Goal: Task Accomplishment & Management: Manage account settings

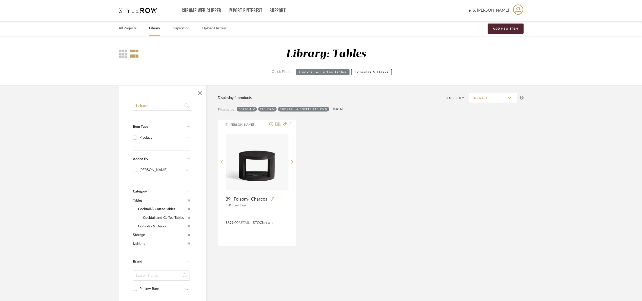
click at [338, 109] on link "Clear All" at bounding box center [337, 109] width 13 height 4
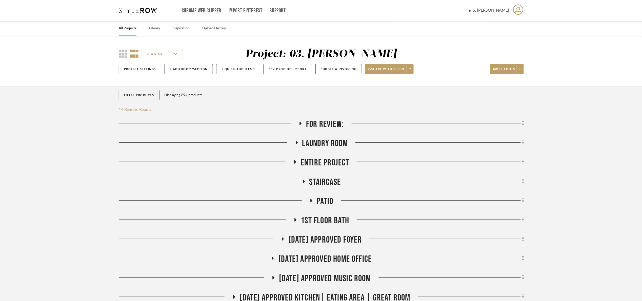
click at [330, 124] on span "For Review:" at bounding box center [325, 124] width 38 height 11
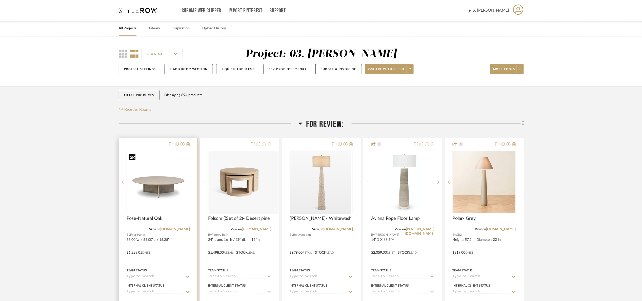
click at [152, 184] on div at bounding box center [158, 182] width 63 height 64
click at [177, 230] on link "fourhands.com" at bounding box center [175, 230] width 30 height 4
click at [167, 191] on img "0" at bounding box center [158, 182] width 62 height 62
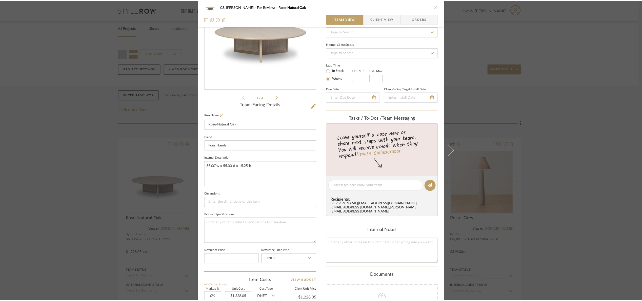
scroll to position [171, 0]
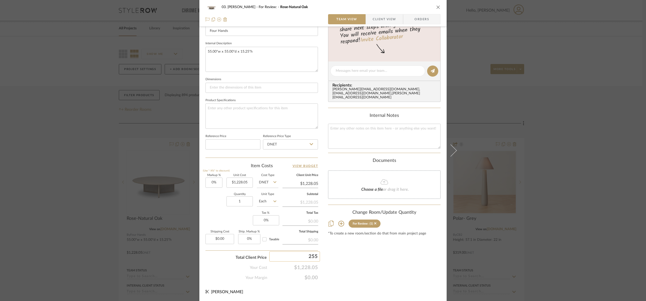
type input "2550"
click at [374, 260] on div "Content here copies to Client View - confirm visibility there. Show in Client D…" at bounding box center [384, 72] width 112 height 417
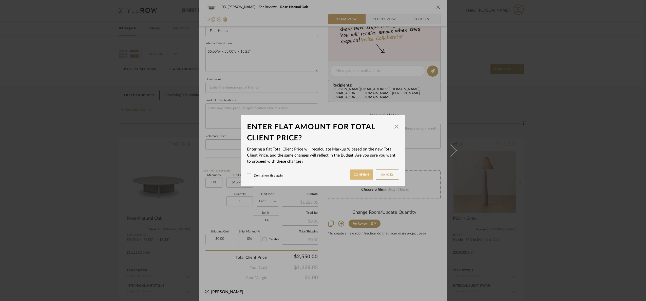
click at [357, 177] on button "Confirm" at bounding box center [362, 175] width 24 height 10
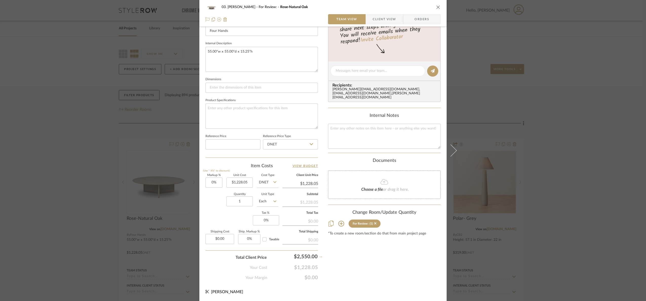
type input "107.64%"
type input "$2,550.00"
click at [553, 90] on div "03. Jennifer For Review: Rose-Natural Oak Team View Client View Orders 1 / 3 Te…" at bounding box center [323, 150] width 646 height 301
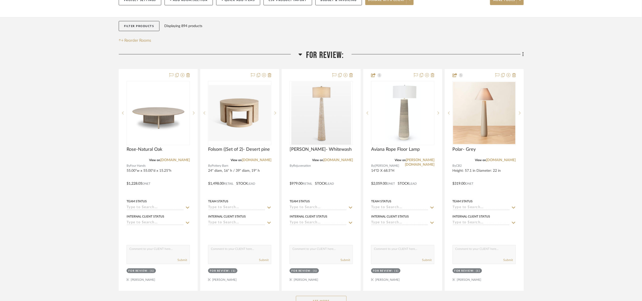
scroll to position [76, 0]
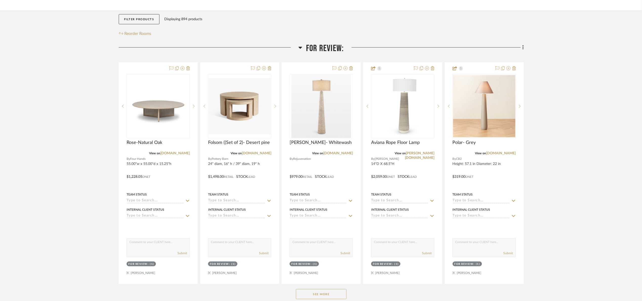
click at [327, 45] on span "For Review:" at bounding box center [325, 48] width 38 height 11
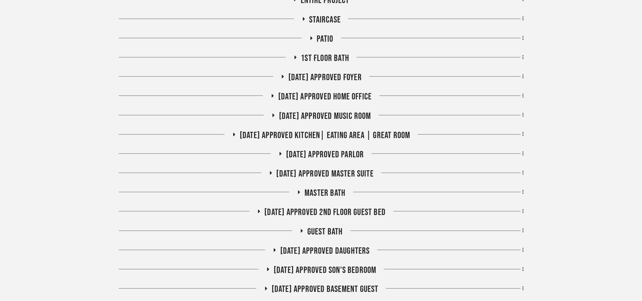
scroll to position [190, 0]
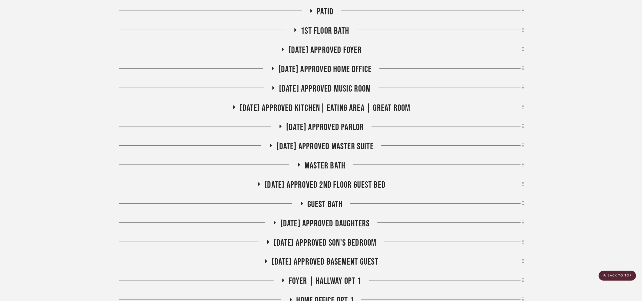
click at [326, 126] on span "07.02.25 Approved Parlor" at bounding box center [325, 127] width 78 height 11
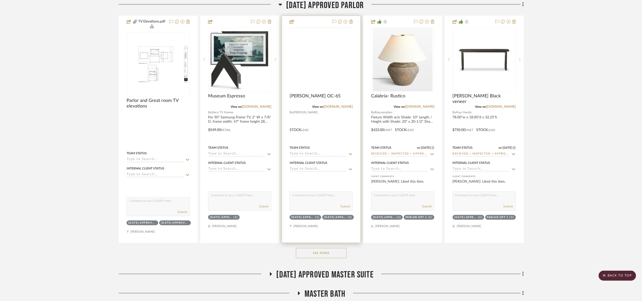
scroll to position [342, 0]
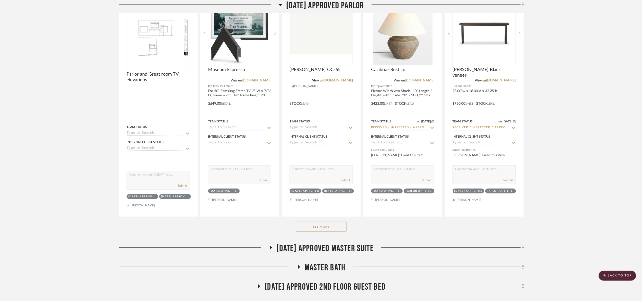
drag, startPoint x: 331, startPoint y: 232, endPoint x: 348, endPoint y: 235, distance: 16.9
click at [333, 234] on div "See More" at bounding box center [321, 227] width 405 height 20
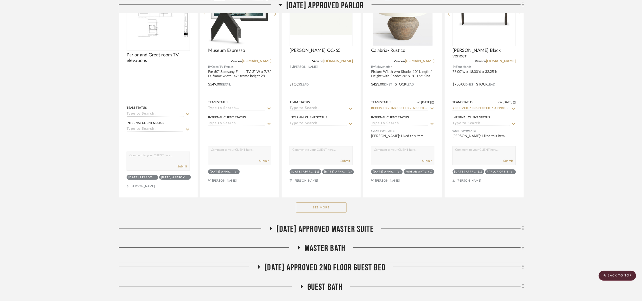
scroll to position [456, 0]
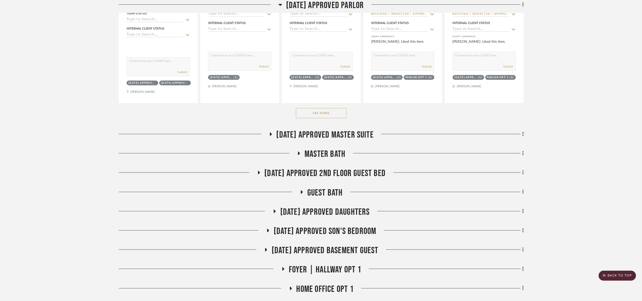
click at [309, 113] on button "See More" at bounding box center [321, 113] width 51 height 10
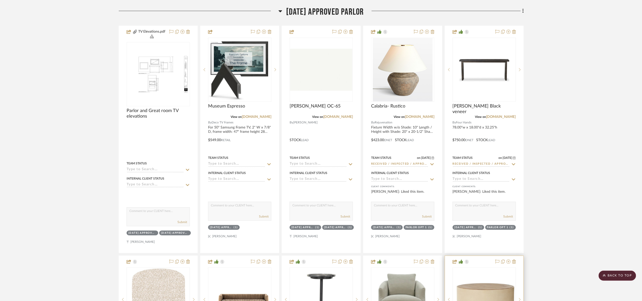
scroll to position [266, 0]
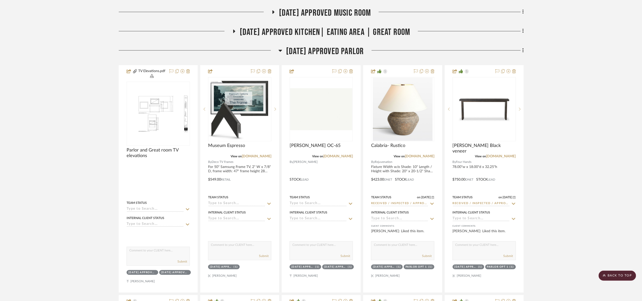
click at [291, 51] on span "07.02.25 Approved Parlor" at bounding box center [325, 51] width 78 height 11
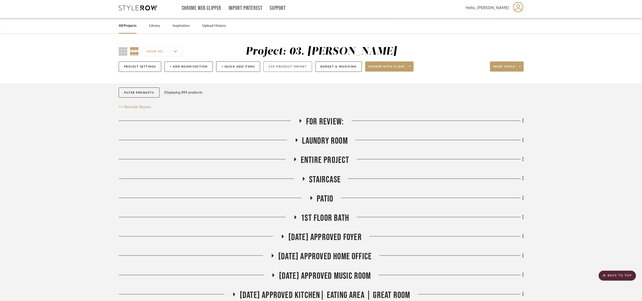
scroll to position [0, 0]
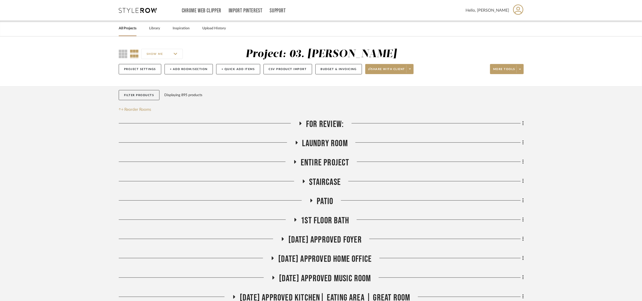
click at [336, 129] on span "For Review:" at bounding box center [325, 124] width 38 height 11
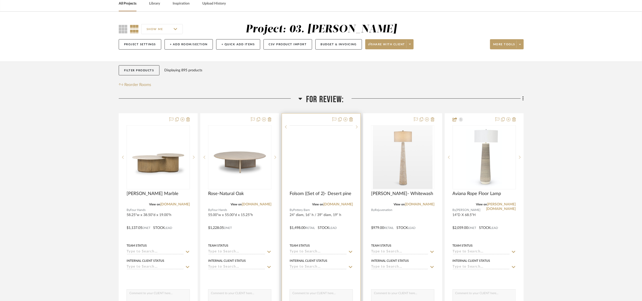
scroll to position [76, 0]
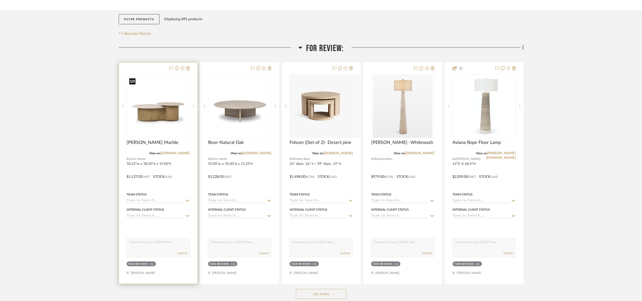
click at [0, 0] on img at bounding box center [0, 0] width 0 height 0
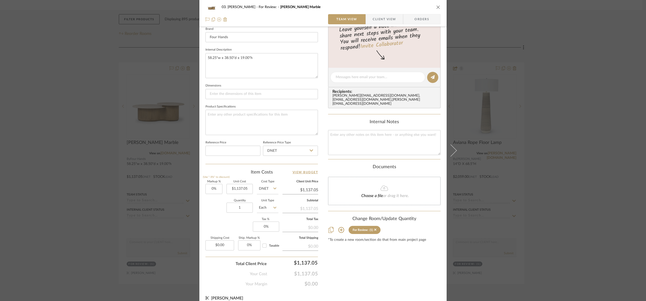
scroll to position [171, 0]
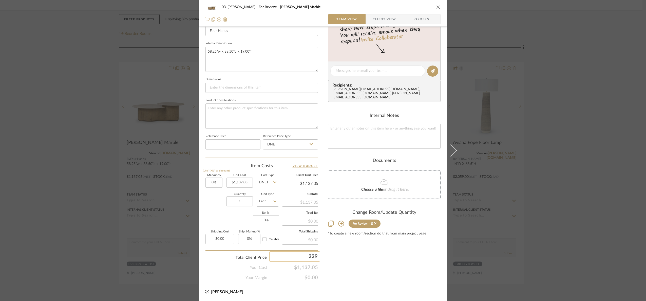
type input "2290"
click at [400, 269] on div "Content here copies to Client View - confirm visibility there. Show in Client D…" at bounding box center [384, 72] width 112 height 417
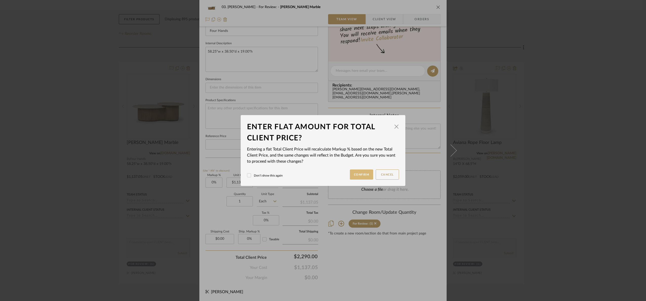
click at [351, 175] on button "Confirm" at bounding box center [362, 175] width 24 height 10
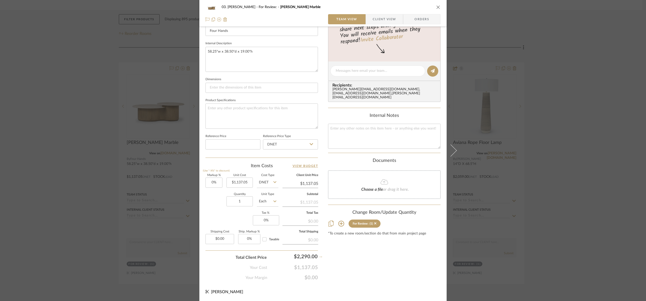
type input "101.39%"
type input "$2,290.00"
click at [551, 178] on div "03. Jennifer For Review: Tony-Capuccino Marble Team View Client View Orders 1 /…" at bounding box center [323, 150] width 646 height 301
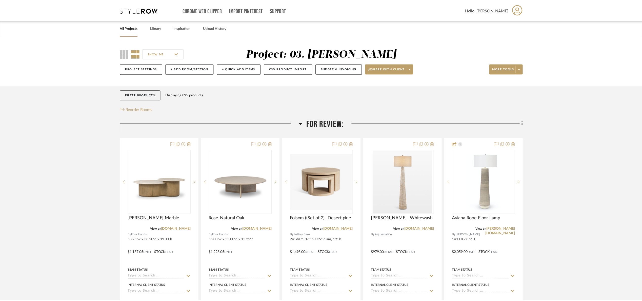
scroll to position [76, 0]
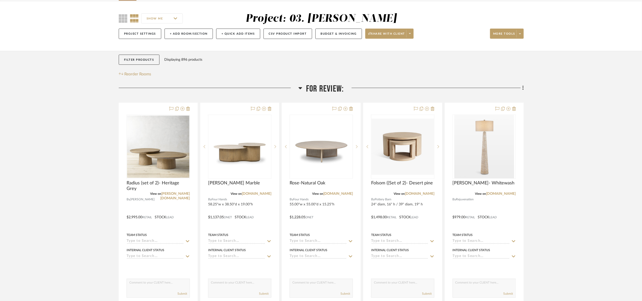
scroll to position [38, 0]
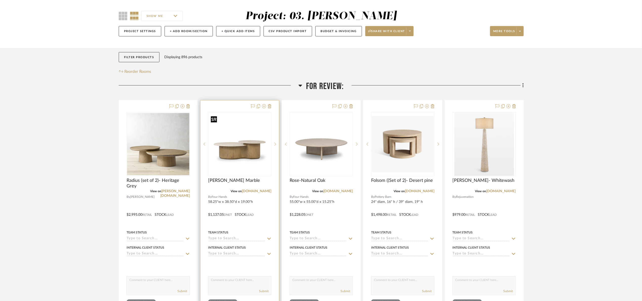
click at [248, 149] on img "0" at bounding box center [240, 144] width 62 height 62
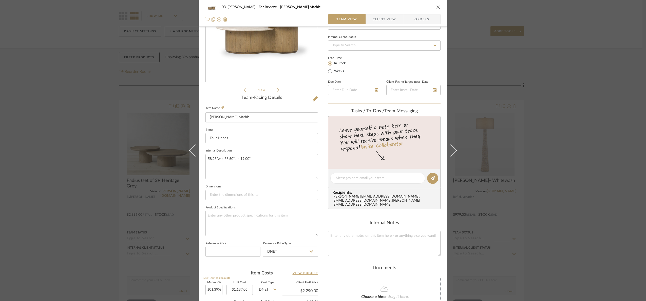
scroll to position [171, 0]
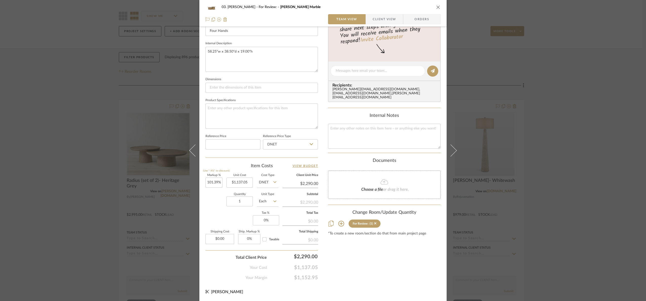
click at [588, 160] on div "03. Jennifer For Review: Tony-Capuccino Marble Team View Client View Orders 1 /…" at bounding box center [323, 150] width 646 height 301
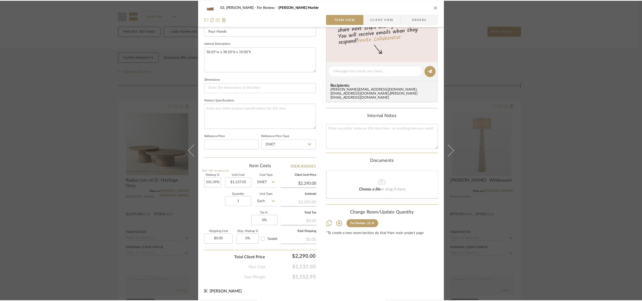
scroll to position [38, 0]
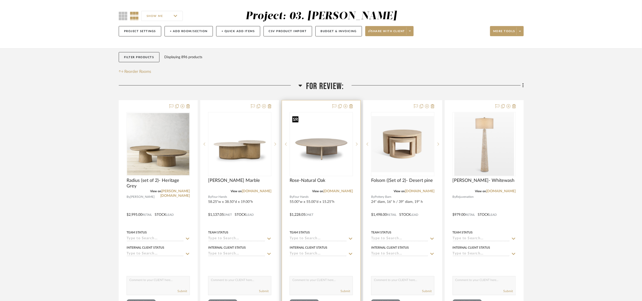
click at [311, 147] on img "0" at bounding box center [321, 144] width 62 height 62
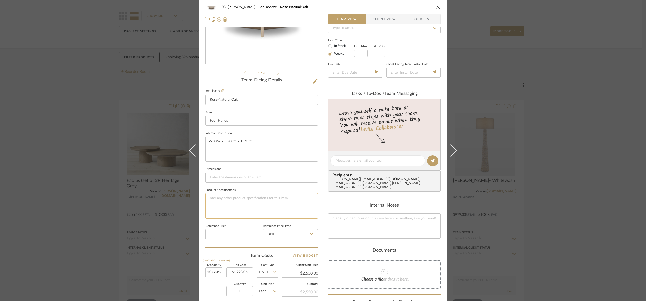
scroll to position [171, 0]
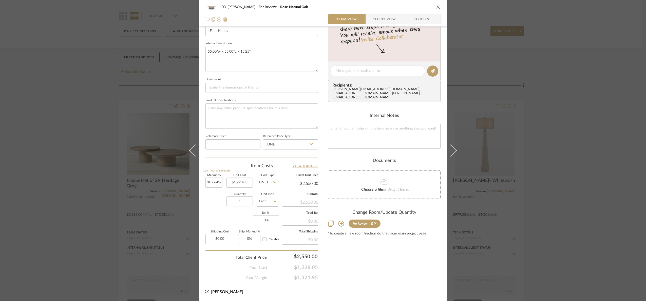
click at [614, 169] on div "03. Jennifer For Review: Rose-Natural Oak Team View Client View Orders 1 / 3 Te…" at bounding box center [323, 150] width 646 height 301
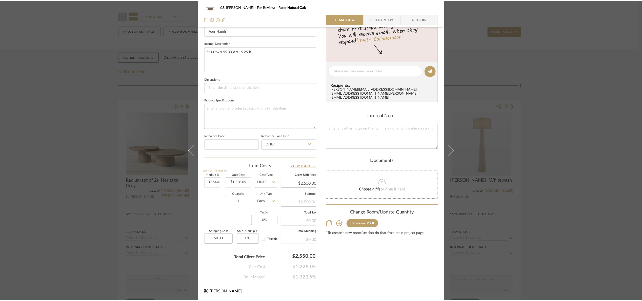
scroll to position [38, 0]
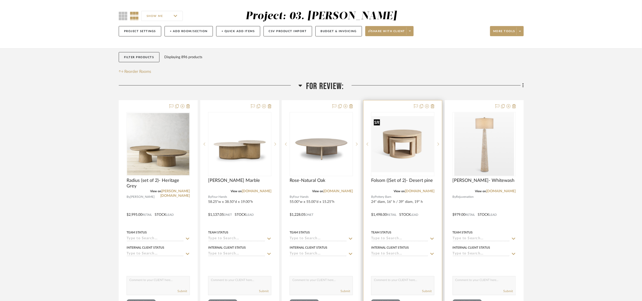
click at [410, 163] on img "0" at bounding box center [403, 144] width 62 height 56
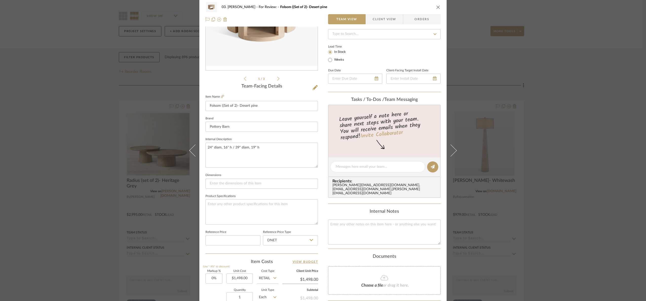
scroll to position [171, 0]
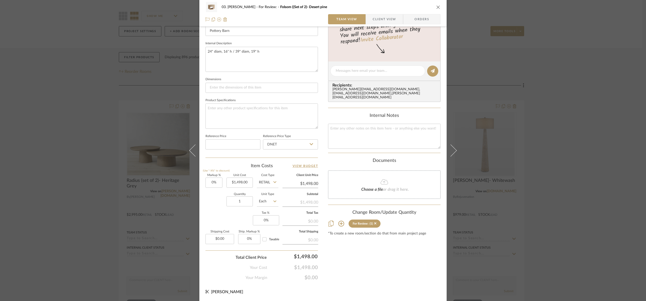
click at [551, 146] on div "03. Jennifer For Review: Folsom ((Set of 2)- Desert pine Team View Client View …" at bounding box center [323, 150] width 646 height 301
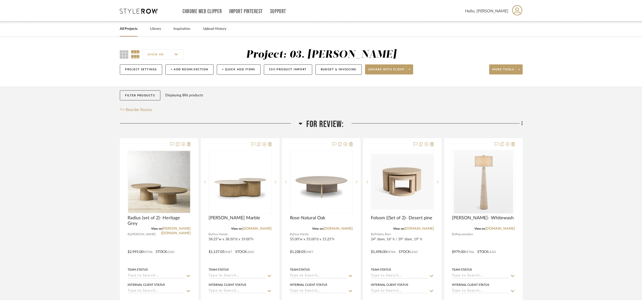
scroll to position [38, 0]
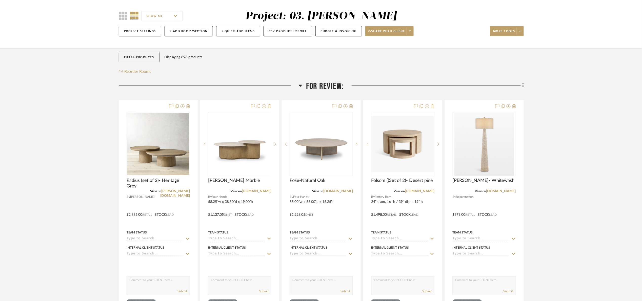
drag, startPoint x: 331, startPoint y: 83, endPoint x: 334, endPoint y: 82, distance: 3.0
click at [331, 83] on span "For Review:" at bounding box center [325, 86] width 38 height 11
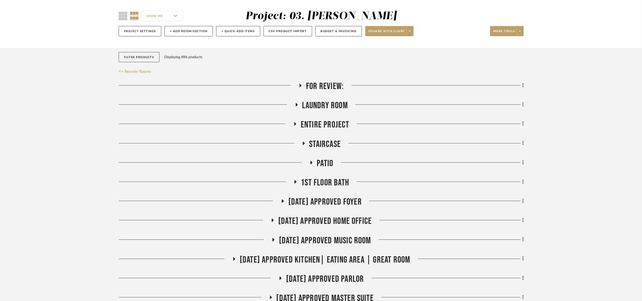
click at [315, 84] on span "For Review:" at bounding box center [325, 86] width 38 height 11
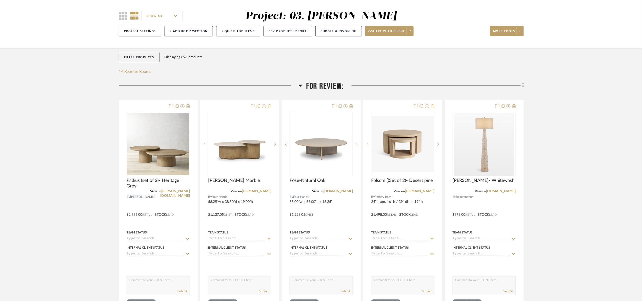
click at [316, 83] on span "For Review:" at bounding box center [325, 86] width 38 height 11
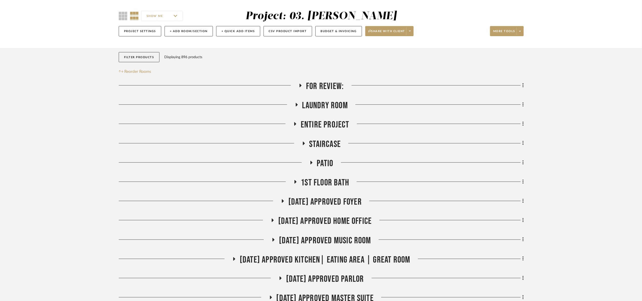
click at [325, 107] on span "Laundry Room" at bounding box center [325, 105] width 46 height 11
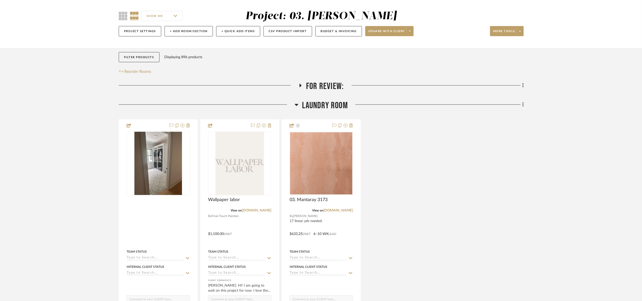
click at [326, 104] on span "Laundry Room" at bounding box center [325, 105] width 46 height 11
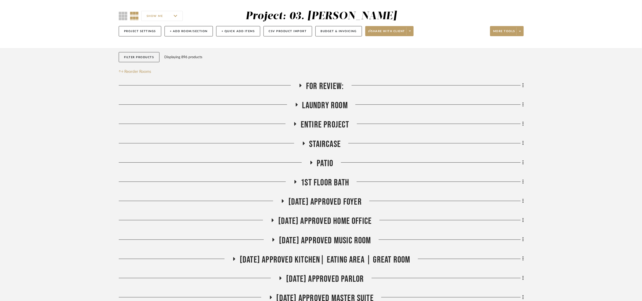
click at [327, 121] on span "Entire Project" at bounding box center [325, 125] width 49 height 11
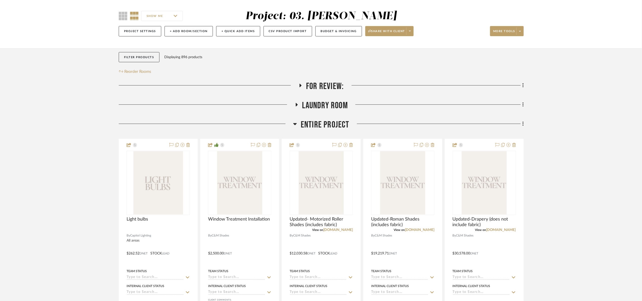
click at [326, 124] on span "Entire Project" at bounding box center [325, 125] width 49 height 11
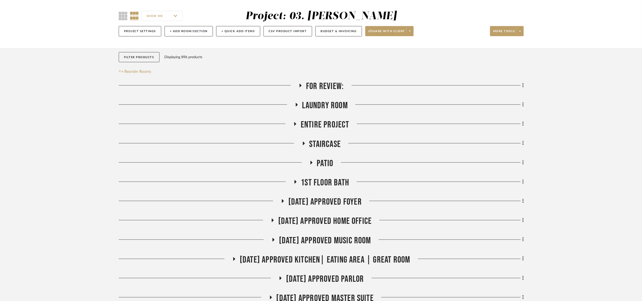
click at [312, 147] on span "Staircase" at bounding box center [325, 144] width 32 height 11
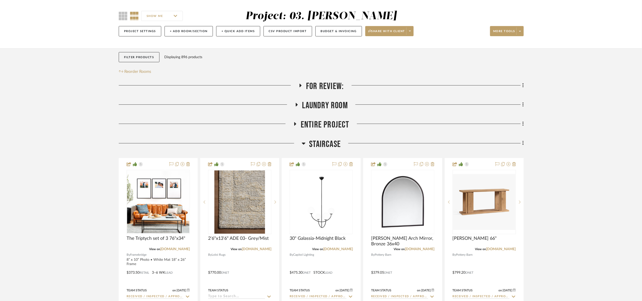
click at [312, 146] on span "Staircase" at bounding box center [325, 144] width 32 height 11
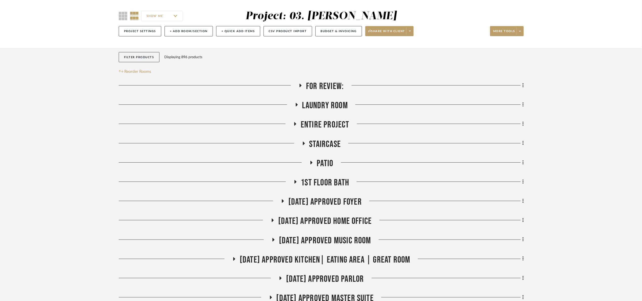
click at [326, 166] on span "Patio" at bounding box center [325, 163] width 16 height 11
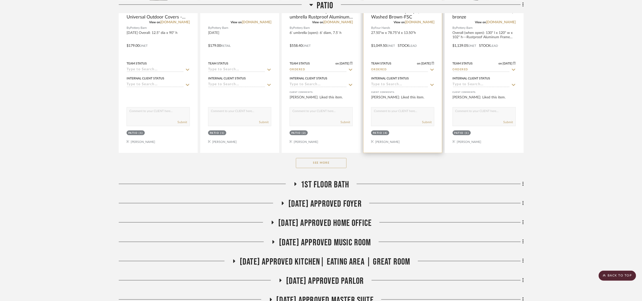
scroll to position [266, 0]
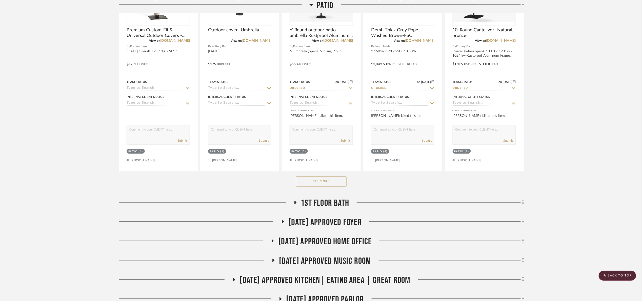
click at [326, 2] on span "Patio" at bounding box center [325, 5] width 16 height 11
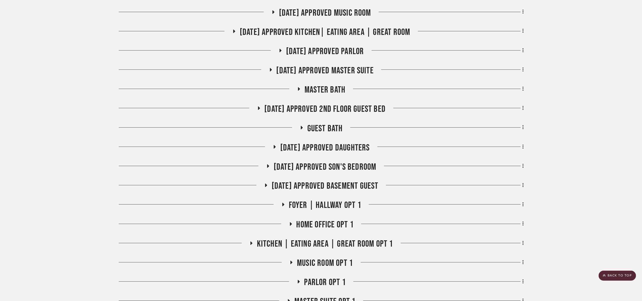
click at [335, 89] on span "Master bath" at bounding box center [325, 90] width 41 height 11
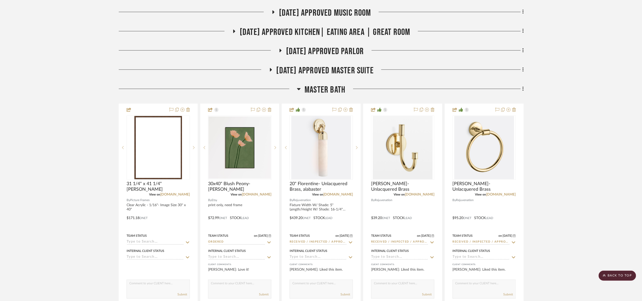
click at [335, 89] on span "Master bath" at bounding box center [325, 90] width 41 height 11
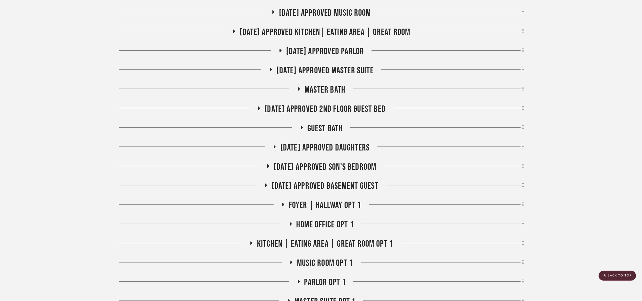
click at [335, 110] on span "07.02.25 Approved 2nd floor Guest Bed" at bounding box center [325, 109] width 121 height 11
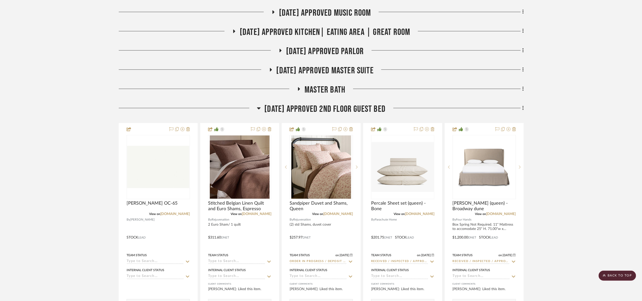
click at [335, 110] on span "07.02.25 Approved 2nd floor Guest Bed" at bounding box center [325, 109] width 121 height 11
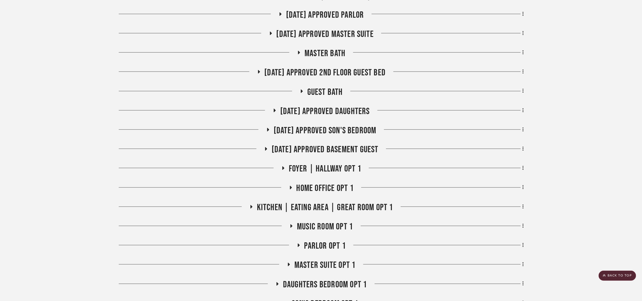
scroll to position [304, 0]
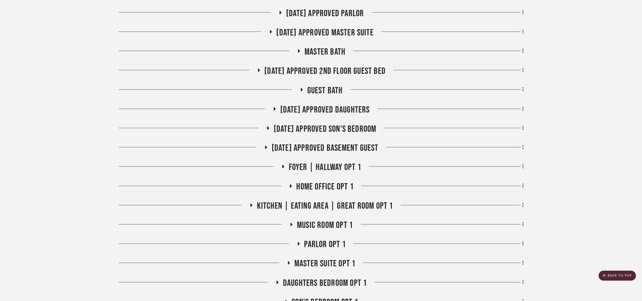
click at [337, 107] on span "07.02.25 Approved Daughters" at bounding box center [325, 110] width 90 height 11
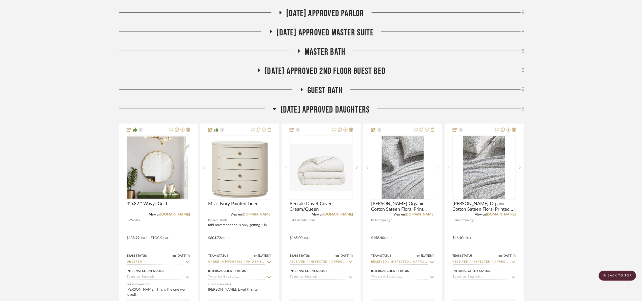
click at [337, 107] on span "07.02.25 Approved Daughters" at bounding box center [325, 110] width 90 height 11
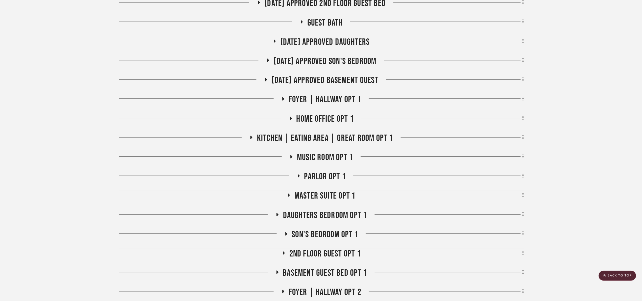
scroll to position [418, 0]
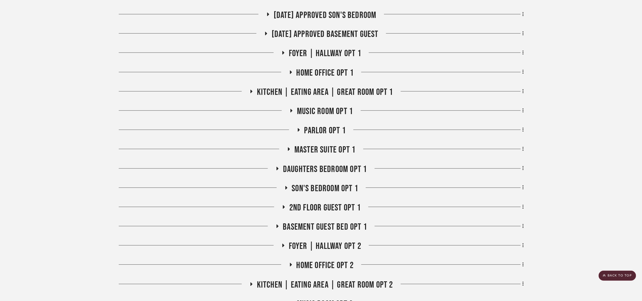
click at [323, 77] on span "Home Office opt 1" at bounding box center [325, 73] width 57 height 11
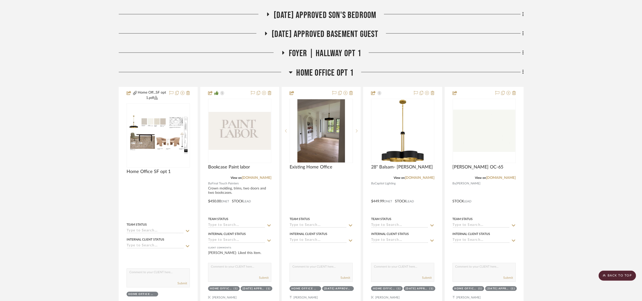
click at [322, 77] on span "Home Office opt 1" at bounding box center [325, 73] width 57 height 11
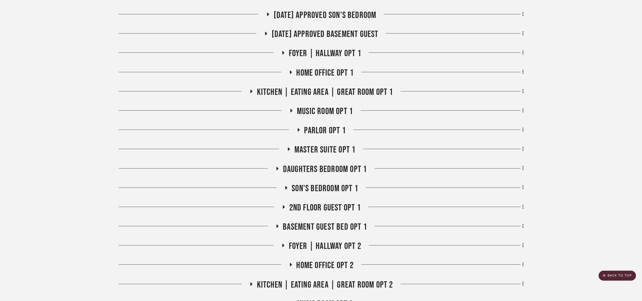
click at [307, 26] on div "For Review: Laundry Room Entire Project Staircase Patio 1st floor bath 07.02.25…" at bounding box center [321, 97] width 405 height 792
click at [307, 33] on span "07.02.25 Approved Basement Guest" at bounding box center [325, 34] width 107 height 11
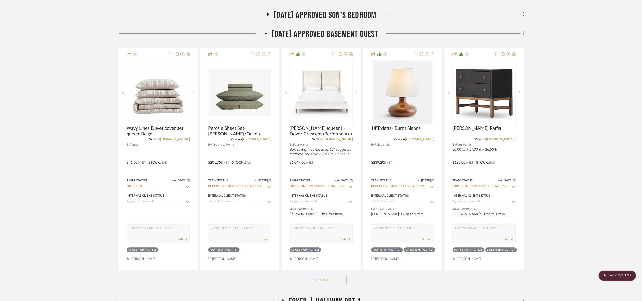
click at [307, 33] on span "07.02.25 Approved Basement Guest" at bounding box center [325, 34] width 107 height 11
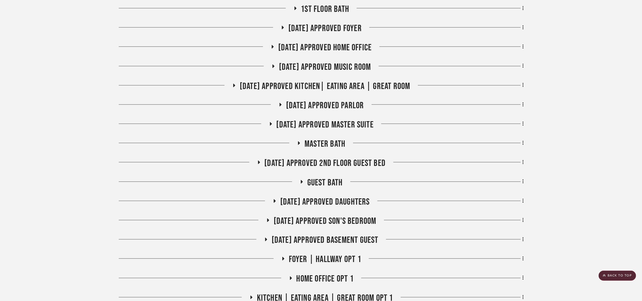
scroll to position [190, 0]
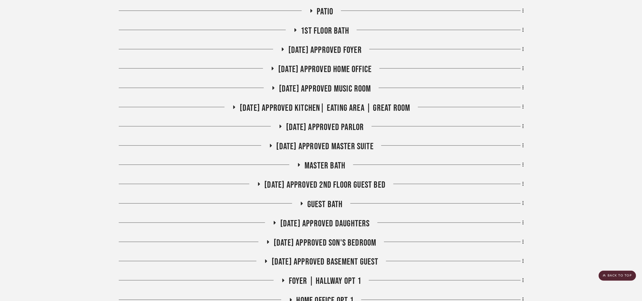
click at [340, 108] on span "07.02.25 Approved Kitchen| Eating Area | Great Room" at bounding box center [325, 108] width 171 height 11
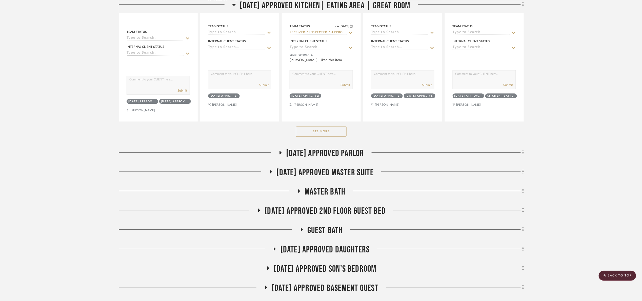
drag, startPoint x: 315, startPoint y: 136, endPoint x: 318, endPoint y: 135, distance: 2.8
click at [315, 136] on button "See More" at bounding box center [321, 132] width 51 height 10
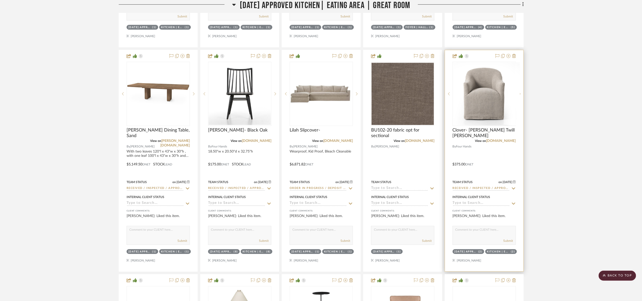
scroll to position [684, 0]
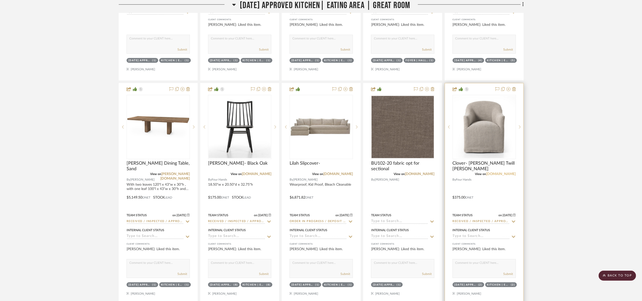
click at [501, 175] on link "fourhands.com" at bounding box center [501, 174] width 30 height 4
click at [488, 133] on img "0" at bounding box center [484, 127] width 62 height 62
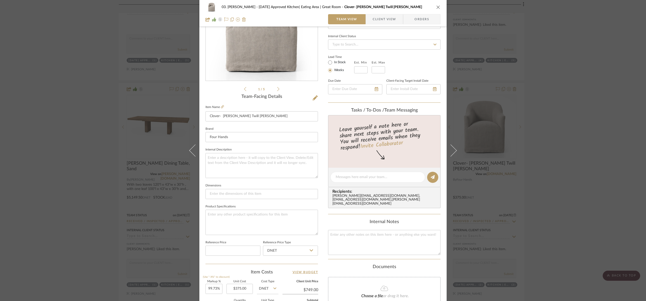
scroll to position [171, 0]
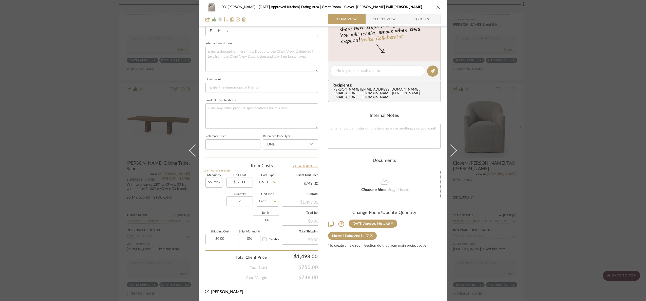
click at [559, 124] on div "03. Jennifer 07.02.25 Approved Kitchen| Eating Area | Great Room Clover- Heathe…" at bounding box center [323, 150] width 646 height 301
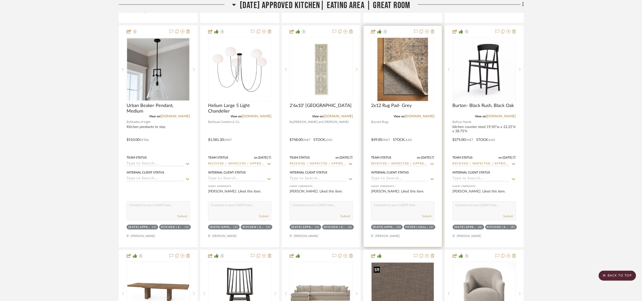
scroll to position [494, 0]
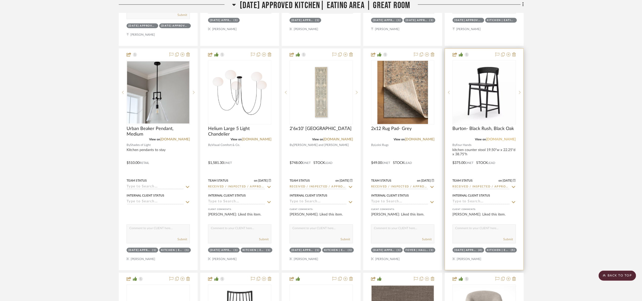
click at [507, 140] on link "fourhands.com" at bounding box center [501, 140] width 30 height 4
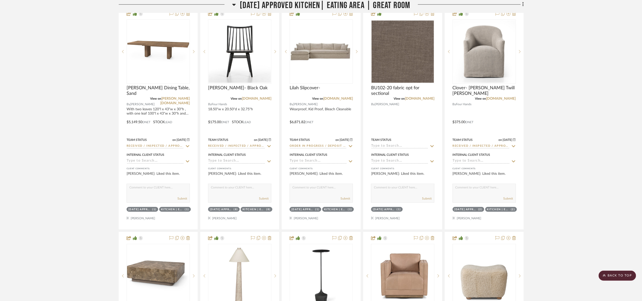
scroll to position [760, 0]
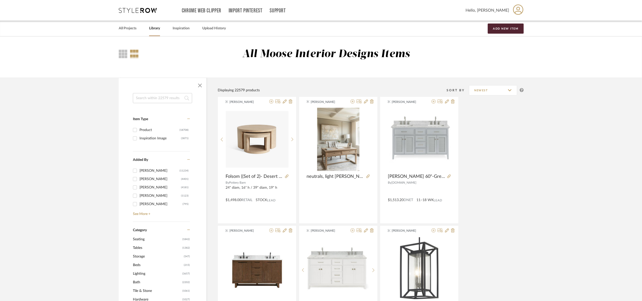
click at [153, 26] on link "Library" at bounding box center [154, 28] width 11 height 7
drag, startPoint x: 574, startPoint y: 183, endPoint x: 554, endPoint y: 166, distance: 26.8
click at [203, 85] on span "button" at bounding box center [200, 86] width 12 height 12
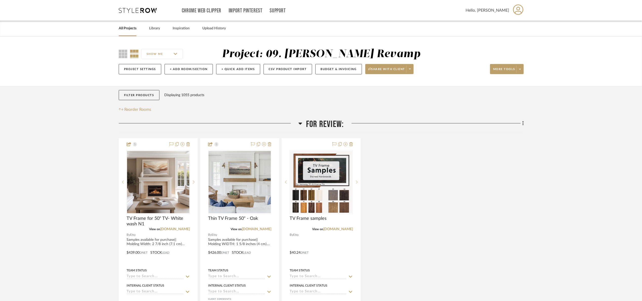
click at [318, 121] on span "For Review:" at bounding box center [325, 124] width 38 height 11
